Goal: Task Accomplishment & Management: Use online tool/utility

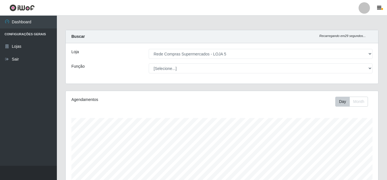
select select "397"
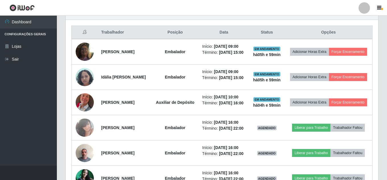
scroll to position [118, 312]
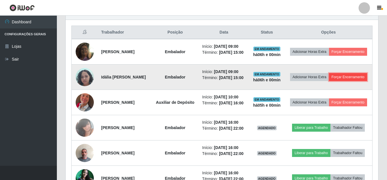
click at [329, 81] on button "Forçar Encerramento" at bounding box center [348, 77] width 38 height 8
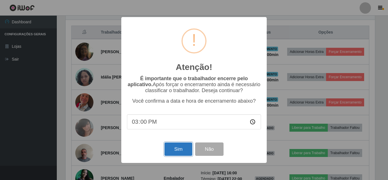
click at [183, 149] on button "Sim" at bounding box center [179, 148] width 28 height 13
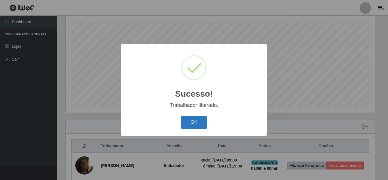
click at [199, 127] on button "OK" at bounding box center [194, 122] width 26 height 13
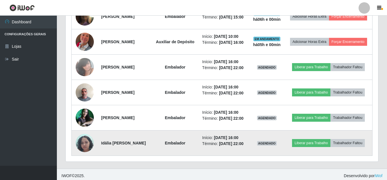
scroll to position [217, 0]
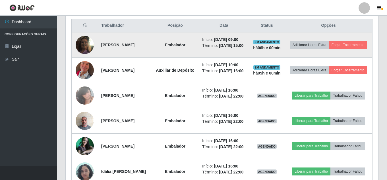
click at [337, 55] on td "Adicionar Horas Extra Forçar Encerramento" at bounding box center [328, 45] width 88 height 26
click at [329, 49] on button "Forçar Encerramento" at bounding box center [348, 45] width 38 height 8
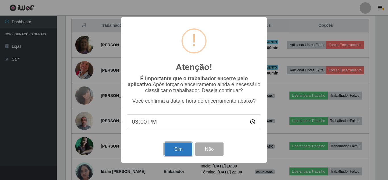
click at [179, 150] on button "Sim" at bounding box center [179, 148] width 28 height 13
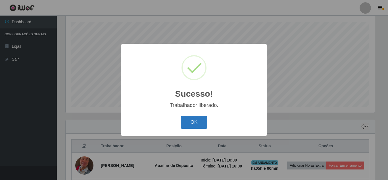
click at [194, 127] on button "OK" at bounding box center [194, 122] width 26 height 13
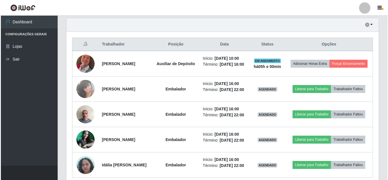
scroll to position [159, 0]
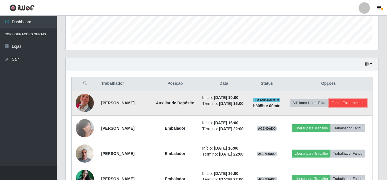
click at [329, 107] on button "Forçar Encerramento" at bounding box center [348, 103] width 38 height 8
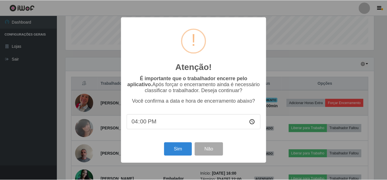
scroll to position [118, 309]
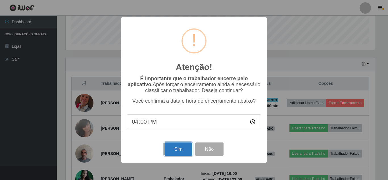
click at [184, 149] on button "Sim" at bounding box center [179, 148] width 28 height 13
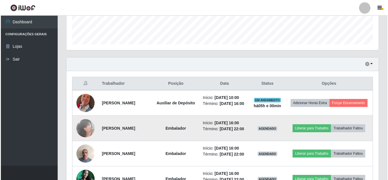
scroll to position [0, 0]
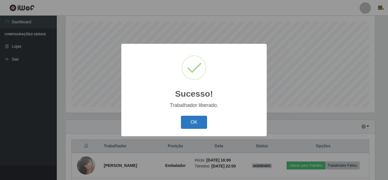
click at [202, 120] on button "OK" at bounding box center [194, 122] width 26 height 13
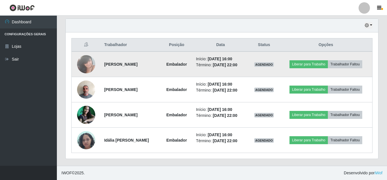
click at [87, 66] on img at bounding box center [86, 64] width 18 height 24
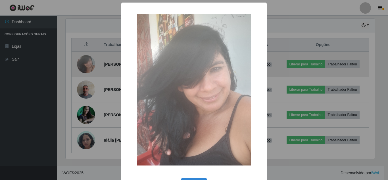
drag, startPoint x: 87, startPoint y: 66, endPoint x: 82, endPoint y: 75, distance: 9.9
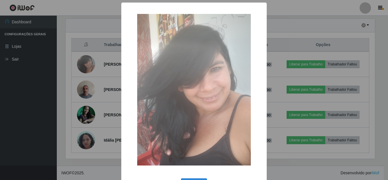
click at [85, 65] on div "× OK Cancel" at bounding box center [194, 90] width 388 height 180
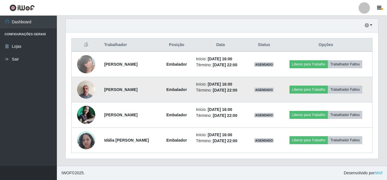
click at [86, 88] on img at bounding box center [86, 89] width 18 height 24
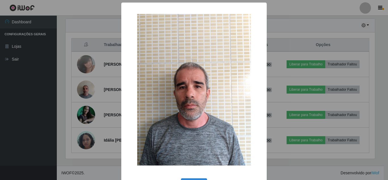
click at [86, 91] on div "× OK Cancel" at bounding box center [194, 90] width 388 height 180
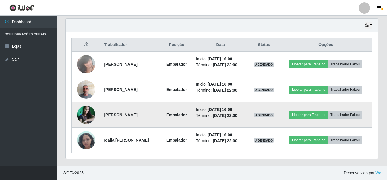
click at [90, 126] on td at bounding box center [86, 114] width 29 height 25
click at [87, 117] on img at bounding box center [86, 115] width 18 height 18
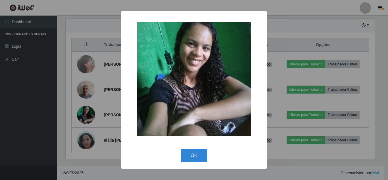
click at [87, 118] on div "× OK Cancel" at bounding box center [194, 90] width 388 height 180
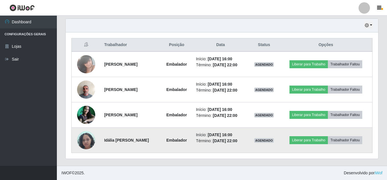
click at [90, 142] on img at bounding box center [86, 140] width 18 height 24
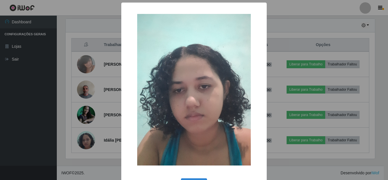
drag, startPoint x: 90, startPoint y: 142, endPoint x: 88, endPoint y: 140, distance: 3.2
click at [90, 143] on div "× OK Cancel" at bounding box center [194, 90] width 388 height 180
